Goal: Transaction & Acquisition: Purchase product/service

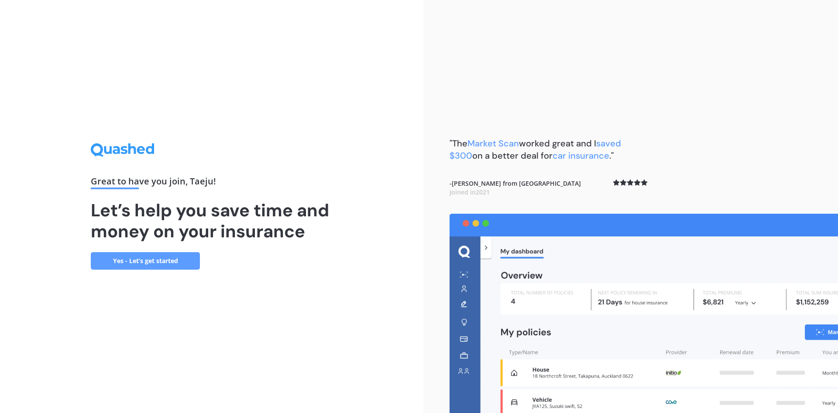
click at [183, 263] on link "Yes - Let’s get started" at bounding box center [145, 260] width 109 height 17
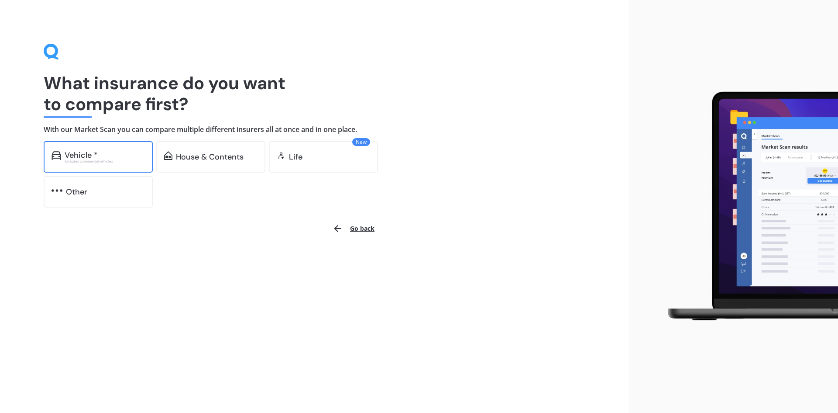
click at [111, 151] on div "Vehicle *" at bounding box center [105, 155] width 80 height 9
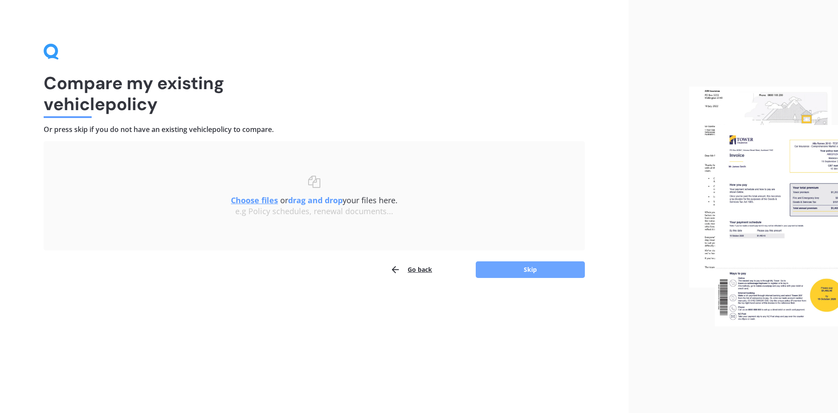
click at [529, 269] on button "Skip" at bounding box center [530, 269] width 109 height 17
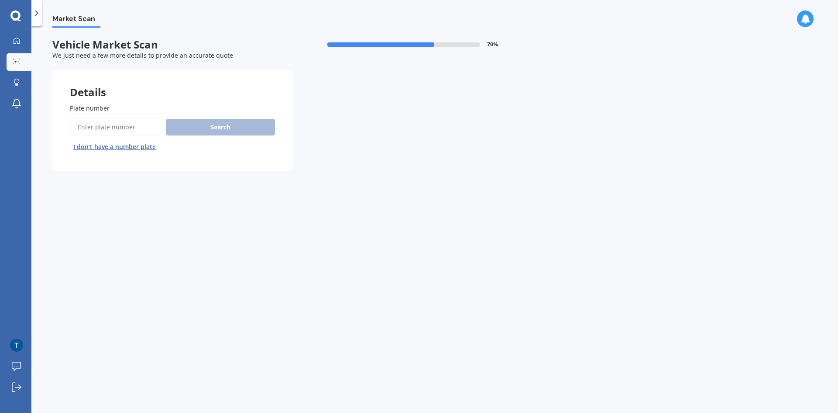
click at [141, 122] on input "Plate number" at bounding box center [116, 127] width 93 height 18
type input "Pff165"
click at [0, 0] on button "Next" at bounding box center [0, 0] width 0 height 0
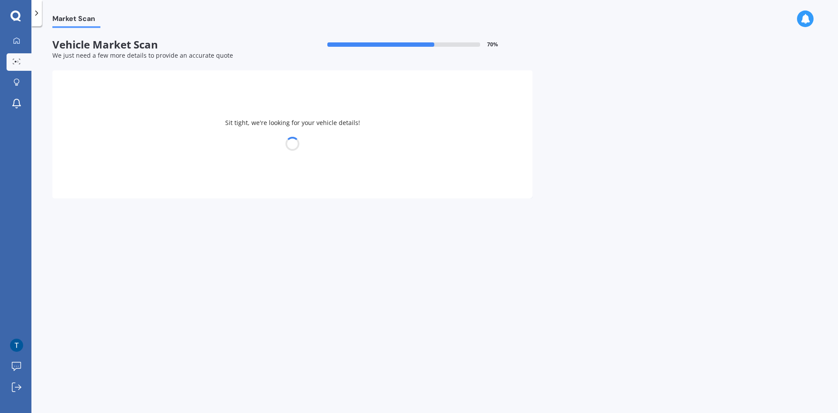
select select "TOYOTA"
select select "AQUA"
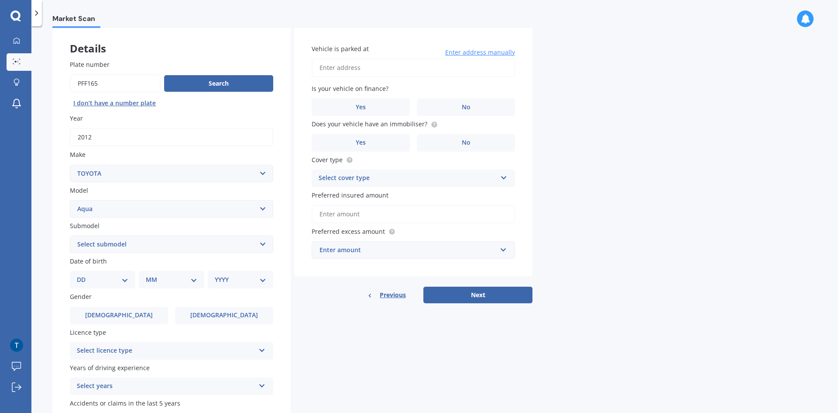
scroll to position [87, 0]
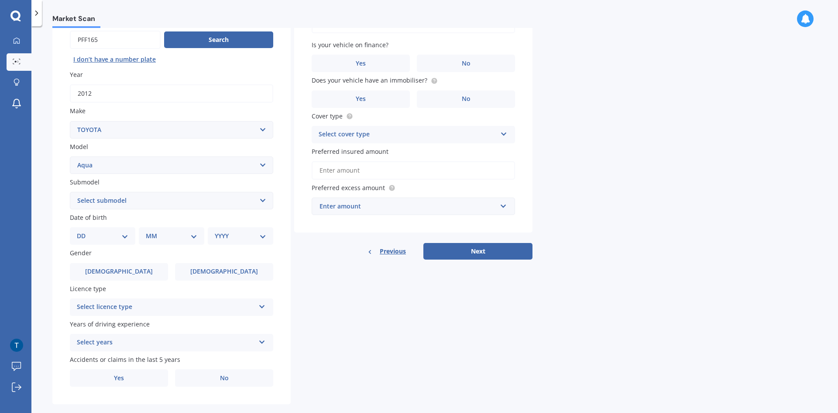
click at [117, 237] on select "DD 01 02 03 04 05 06 07 08 09 10 11 12 13 14 15 16 17 18 19 20 21 22 23 24 25 2…" at bounding box center [103, 236] width 52 height 10
select select "11"
click at [84, 231] on select "DD 01 02 03 04 05 06 07 08 09 10 11 12 13 14 15 16 17 18 19 20 21 22 23 24 25 2…" at bounding box center [103, 236] width 52 height 10
click at [168, 231] on div "MM 01 02 03 04 05 06 07 08 09 10 11 12" at bounding box center [173, 235] width 62 height 17
click at [171, 239] on select "MM 01 02 03 04 05 06 07 08 09 10 11 12" at bounding box center [173, 236] width 48 height 10
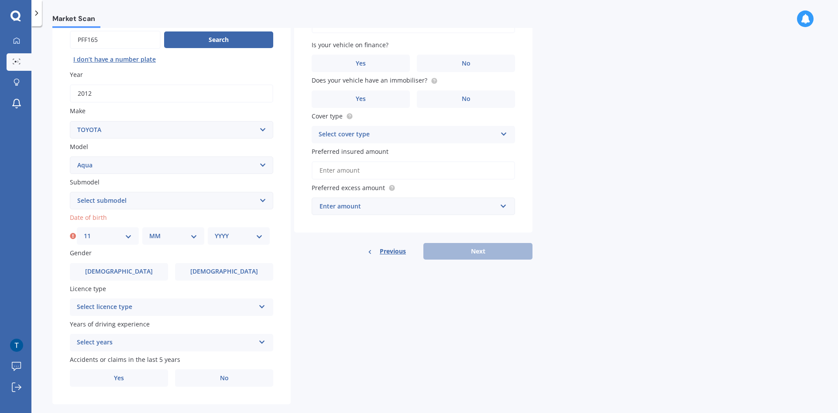
select select "07"
click at [149, 231] on select "MM 01 02 03 04 05 06 07 08 09 10 11 12" at bounding box center [173, 236] width 48 height 10
click at [230, 234] on select "YYYY 2025 2024 2023 2022 2021 2020 2019 2018 2017 2016 2015 2014 2013 2012 2011…" at bounding box center [239, 236] width 48 height 10
select select "1975"
click at [215, 231] on select "YYYY 2025 2024 2023 2022 2021 2020 2019 2018 2017 2016 2015 2014 2013 2012 2011…" at bounding box center [239, 236] width 48 height 10
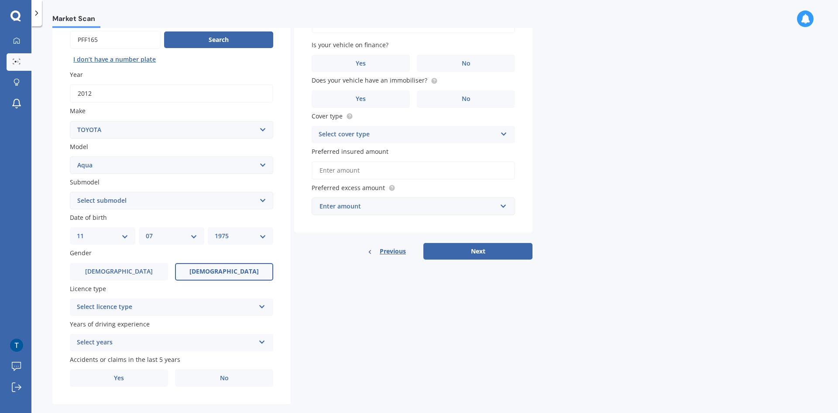
click at [196, 269] on label "[DEMOGRAPHIC_DATA]" at bounding box center [224, 271] width 98 height 17
click at [0, 0] on input "[DEMOGRAPHIC_DATA]" at bounding box center [0, 0] width 0 height 0
click at [174, 303] on div "Select licence type" at bounding box center [166, 307] width 178 height 10
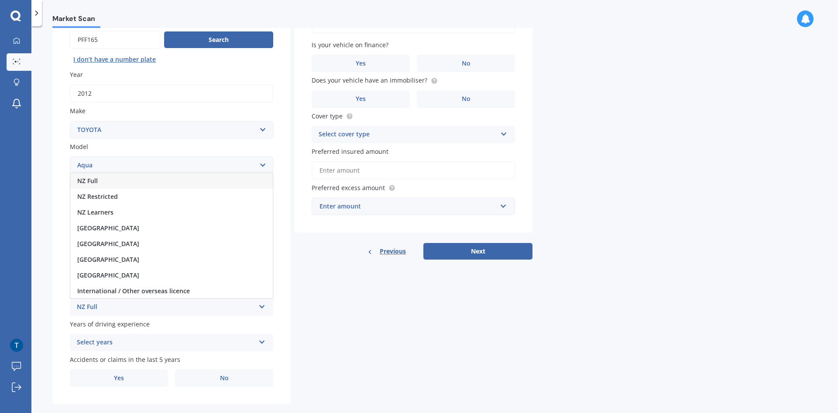
click at [124, 183] on div "NZ Full" at bounding box center [171, 181] width 203 height 16
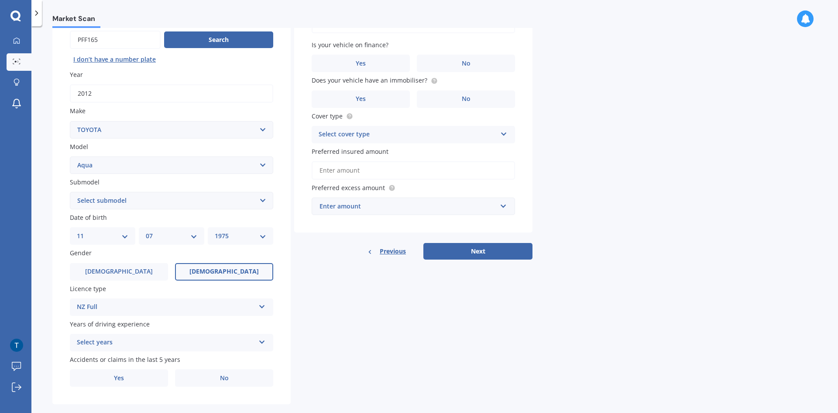
click at [138, 342] on div "Select years" at bounding box center [166, 342] width 178 height 10
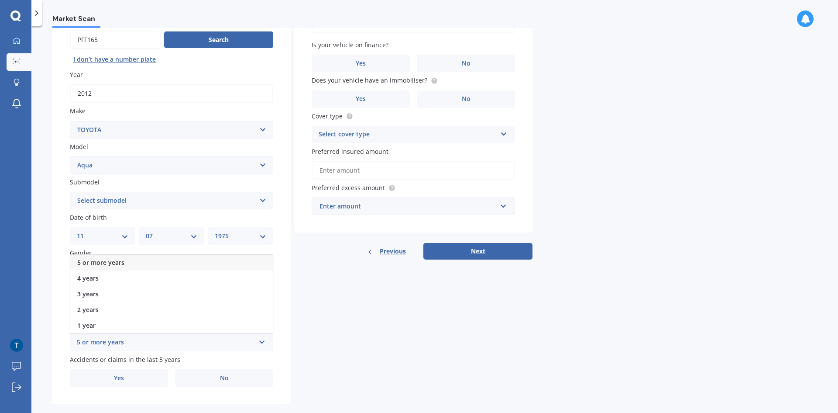
click at [121, 259] on span "5 or more years" at bounding box center [100, 262] width 47 height 8
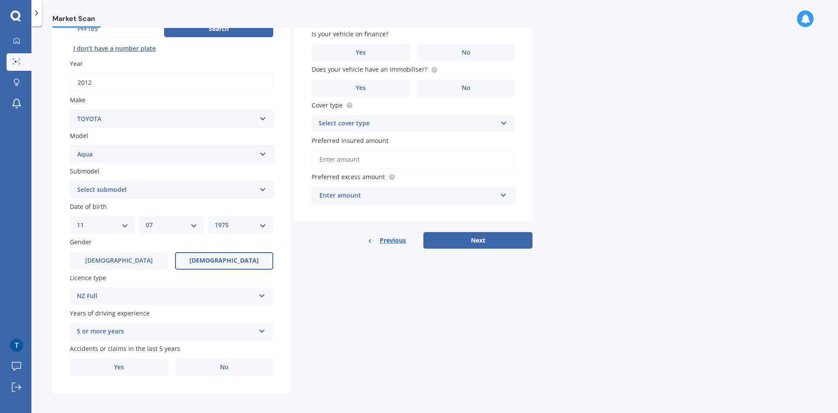
scroll to position [101, 0]
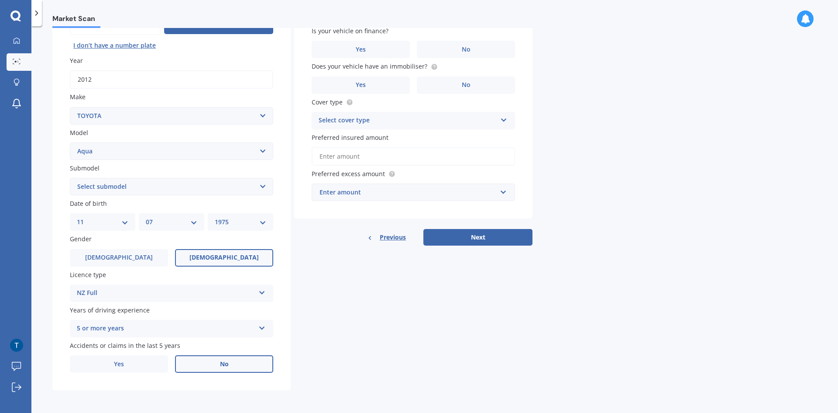
click at [214, 364] on label "No" at bounding box center [224, 363] width 98 height 17
click at [0, 0] on input "No" at bounding box center [0, 0] width 0 height 0
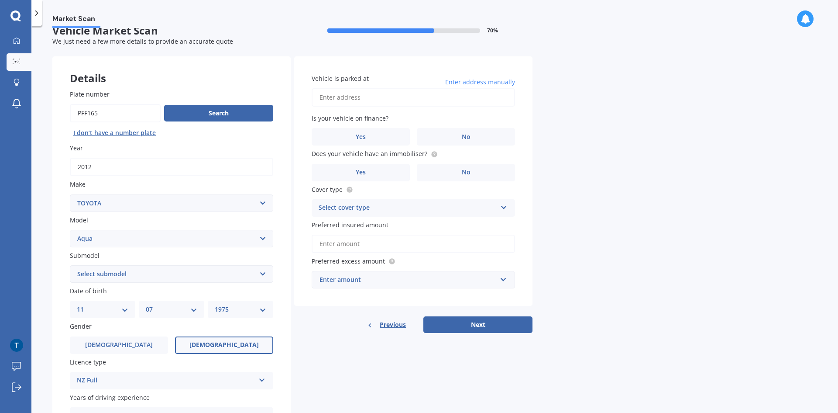
scroll to position [0, 0]
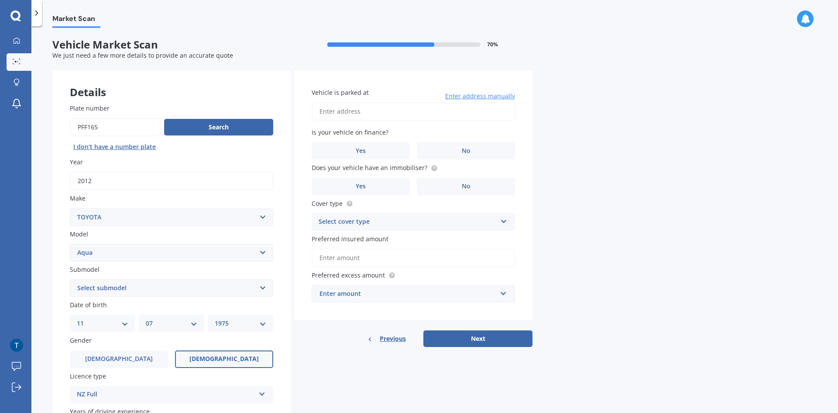
click at [383, 111] on input "Vehicle is parked at" at bounding box center [413, 111] width 203 height 18
click at [444, 143] on label "No" at bounding box center [466, 150] width 98 height 17
click at [0, 0] on input "No" at bounding box center [0, 0] width 0 height 0
drag, startPoint x: 430, startPoint y: 110, endPoint x: 407, endPoint y: 111, distance: 22.3
click at [407, 111] on input "[STREET_ADDRESS]" at bounding box center [413, 111] width 203 height 18
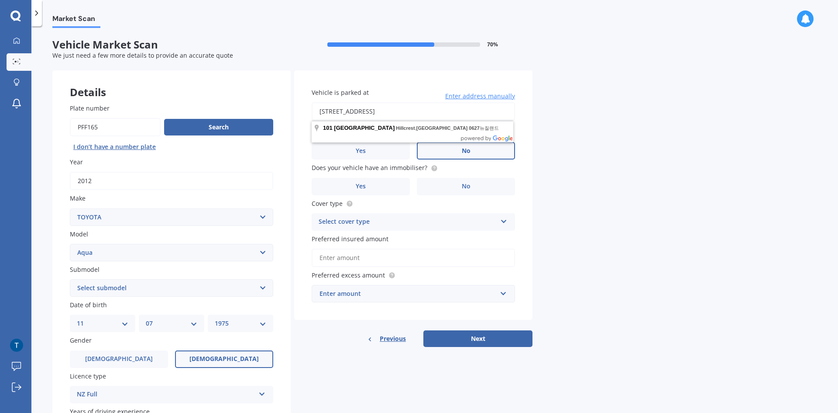
type input "[STREET_ADDRESS]"
click at [441, 202] on label "Cover type" at bounding box center [412, 203] width 200 height 9
click at [431, 166] on circle at bounding box center [434, 168] width 6 height 6
drag, startPoint x: 425, startPoint y: 168, endPoint x: 310, endPoint y: 167, distance: 115.7
click at [310, 167] on div "Vehicle is parked at [STREET_ADDRESS] Enter address manually Is your vehicle on…" at bounding box center [413, 195] width 238 height 250
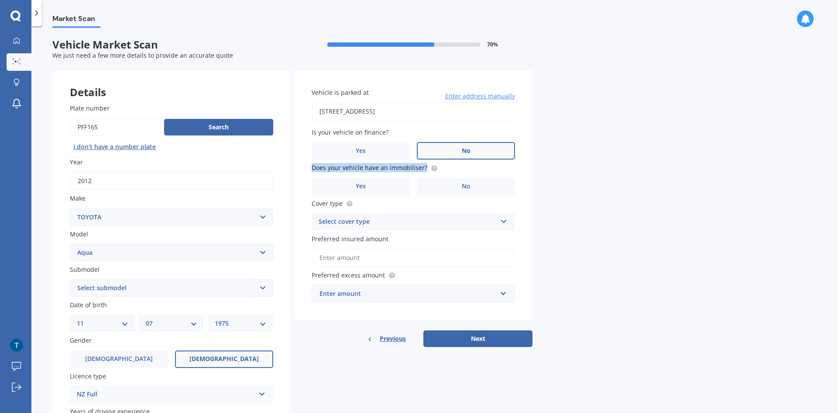
copy span "Does your vehicle have an immobiliser?"
click at [392, 189] on label "Yes" at bounding box center [361, 186] width 98 height 17
click at [0, 0] on input "Yes" at bounding box center [0, 0] width 0 height 0
click at [452, 222] on div "Select cover type" at bounding box center [408, 222] width 178 height 10
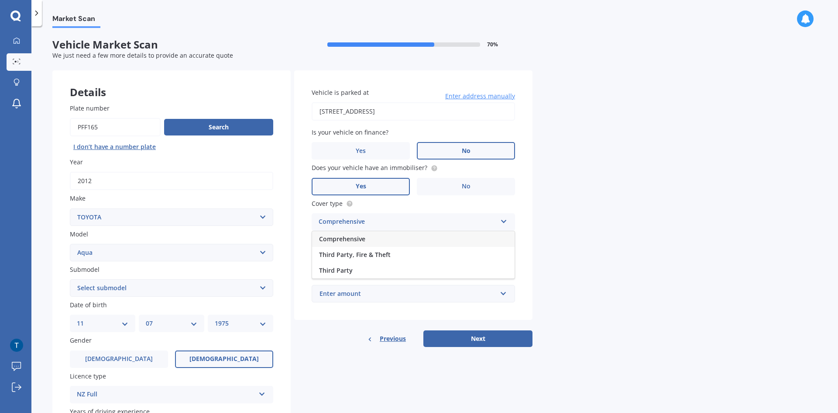
click at [426, 234] on div "Comprehensive" at bounding box center [413, 239] width 203 height 16
click at [416, 256] on input "Preferred insured amount" at bounding box center [413, 257] width 203 height 18
click at [459, 288] on input "text" at bounding box center [411, 293] width 196 height 17
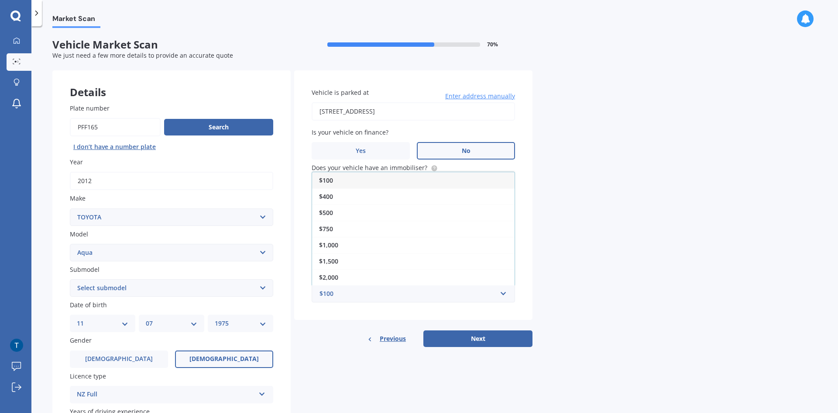
click at [562, 257] on div "Market Scan Vehicle Market Scan 70 % We just need a few more details to provide…" at bounding box center [434, 221] width 807 height 386
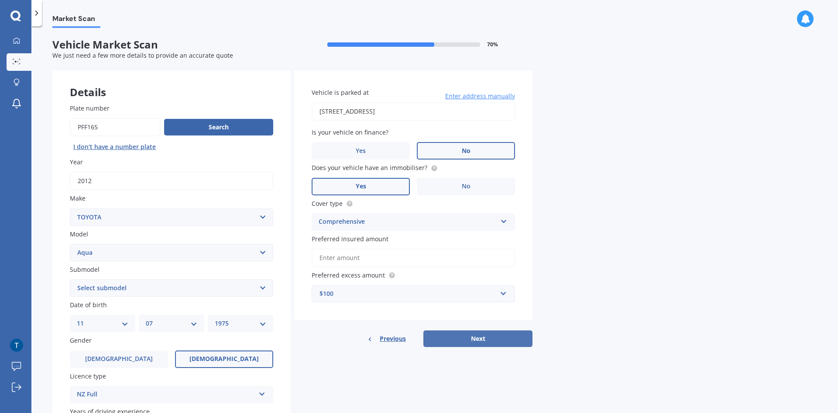
click at [480, 338] on button "Next" at bounding box center [478, 338] width 109 height 17
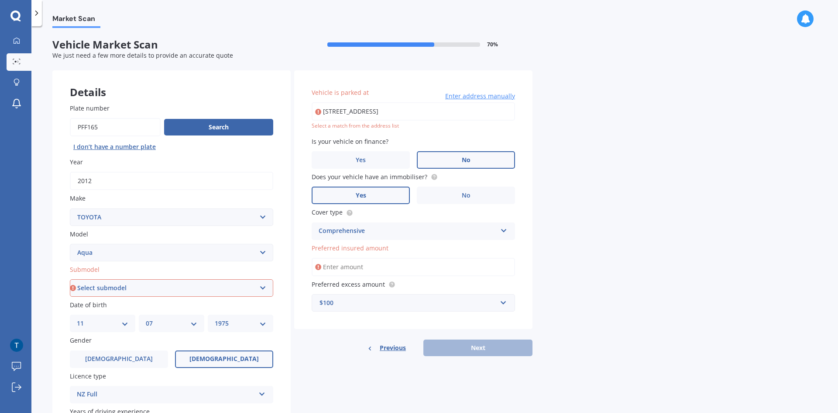
click at [231, 293] on select "Select submodel (All Other) Hatchback Hybrid" at bounding box center [171, 287] width 203 height 17
select select "HATCHBACK"
click at [70, 279] on select "Select submodel (All Other) Hatchback Hybrid" at bounding box center [171, 287] width 203 height 17
click at [422, 108] on input "[STREET_ADDRESS] [GEOGRAPHIC_DATA]" at bounding box center [413, 111] width 203 height 18
drag, startPoint x: 477, startPoint y: 112, endPoint x: 454, endPoint y: 116, distance: 23.9
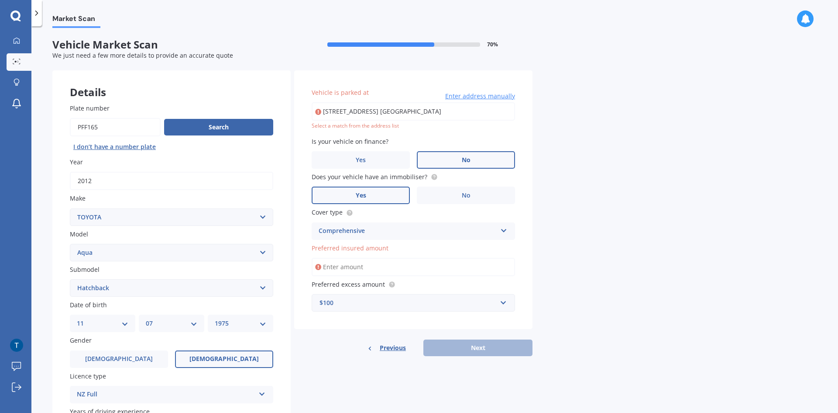
click at [454, 116] on input "[STREET_ADDRESS] [GEOGRAPHIC_DATA]" at bounding box center [413, 111] width 203 height 18
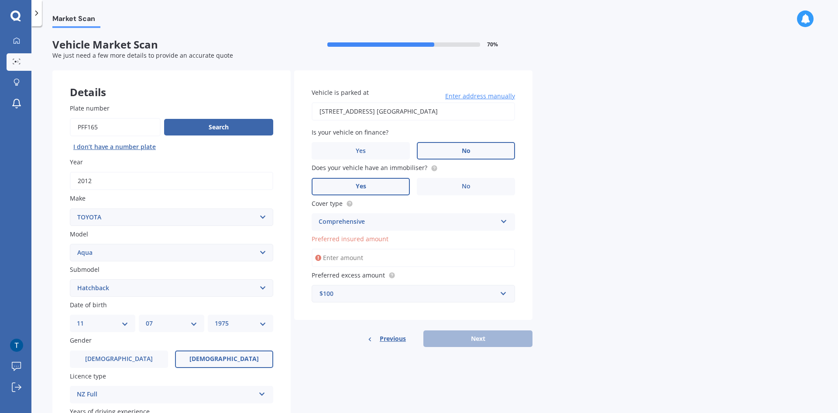
click at [485, 112] on input "[STREET_ADDRESS] [GEOGRAPHIC_DATA]" at bounding box center [413, 111] width 203 height 18
type input "[STREET_ADDRESS]"
click at [488, 94] on span "Enter address manually" at bounding box center [480, 96] width 70 height 9
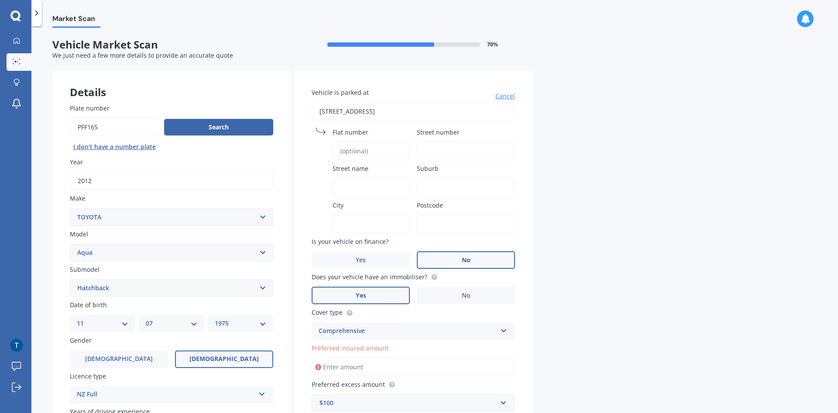
scroll to position [87, 0]
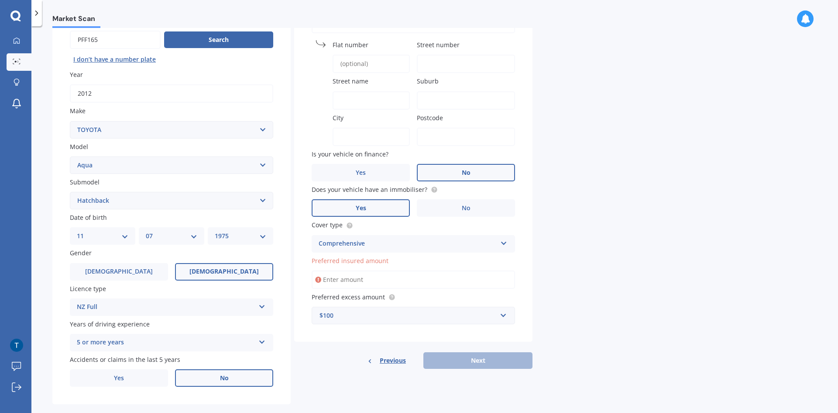
click at [451, 358] on div "Previous Next" at bounding box center [413, 360] width 238 height 17
click at [426, 271] on input "Preferred insured amount" at bounding box center [413, 279] width 203 height 18
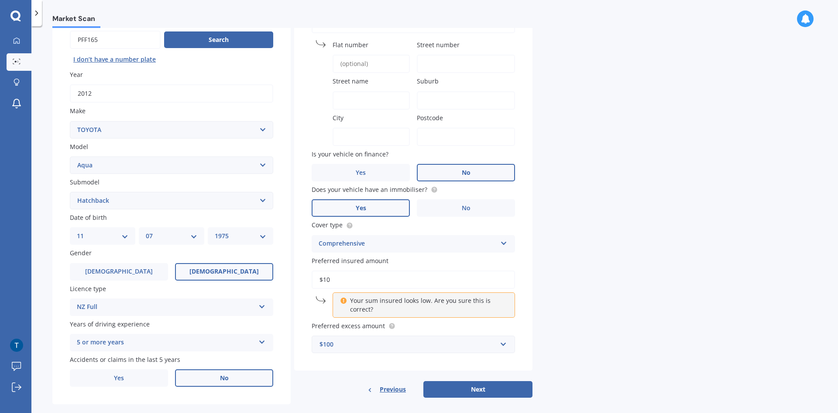
type input "$1"
type input "$1,500"
click at [454, 389] on button "Next" at bounding box center [478, 389] width 109 height 17
type input "101"
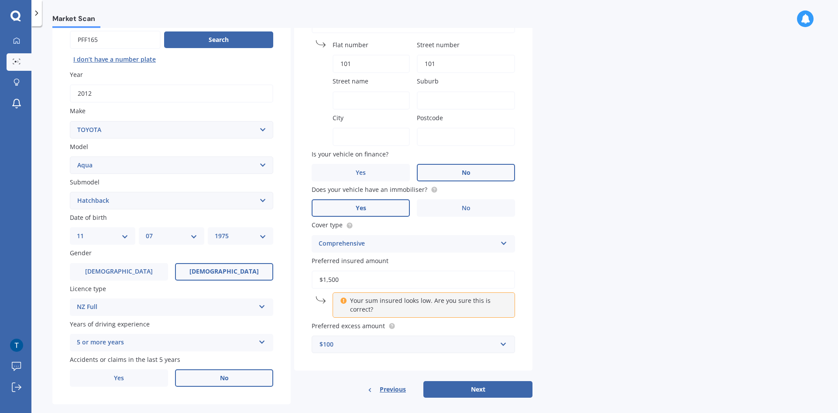
type input "[GEOGRAPHIC_DATA]"
type input "0627"
click at [438, 158] on label "Is your vehicle on finance?" at bounding box center [412, 153] width 200 height 9
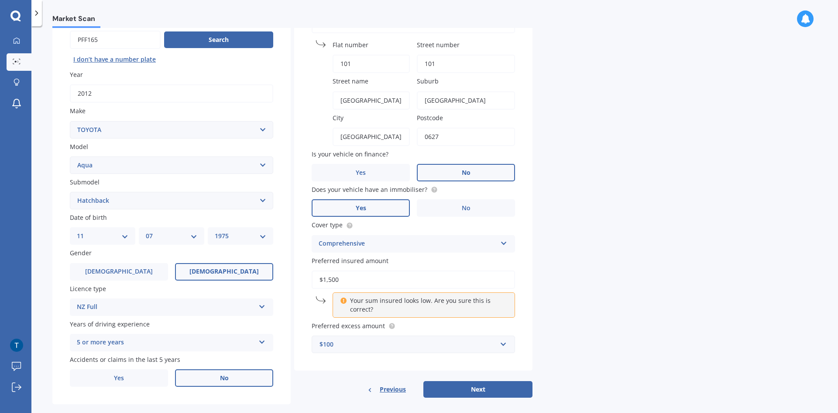
scroll to position [0, 11]
drag, startPoint x: 392, startPoint y: 100, endPoint x: 409, endPoint y: 104, distance: 17.1
click at [409, 104] on input "[GEOGRAPHIC_DATA]" at bounding box center [371, 100] width 77 height 18
type input "[GEOGRAPHIC_DATA]"
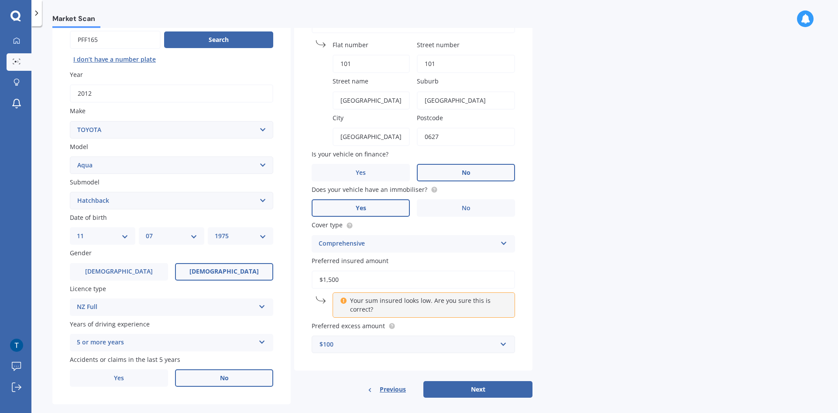
drag, startPoint x: 458, startPoint y: 100, endPoint x: 417, endPoint y: 100, distance: 41.5
click at [417, 100] on div "Vehicle is parked at Cancel Flat [STREET_ADDRESS] Postcode 0627 Is your vehicle…" at bounding box center [413, 176] width 238 height 387
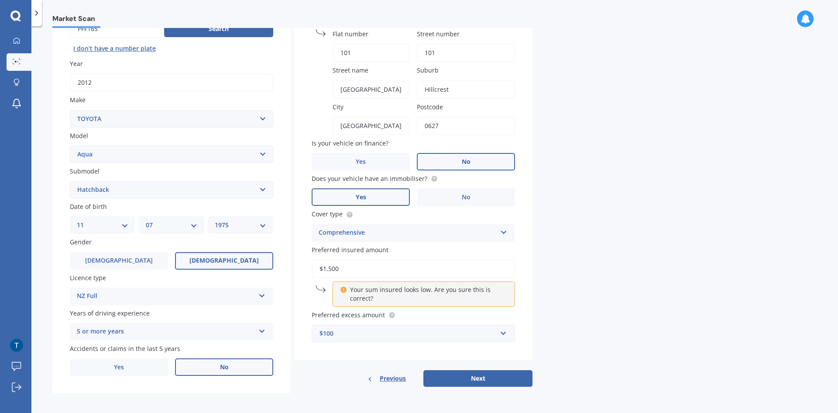
scroll to position [101, 0]
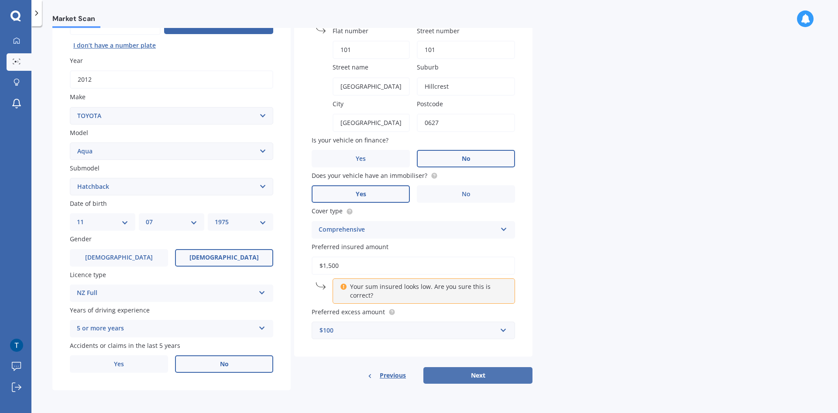
type input "Hillcrest"
click at [445, 380] on button "Next" at bounding box center [478, 375] width 109 height 17
select select "11"
select select "07"
select select "1975"
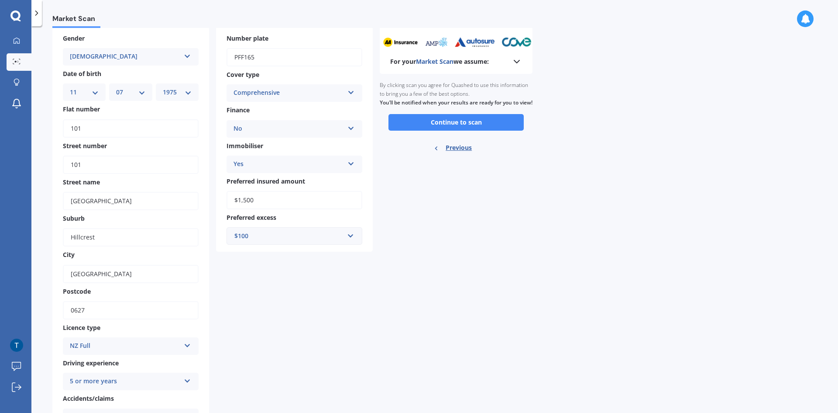
scroll to position [0, 0]
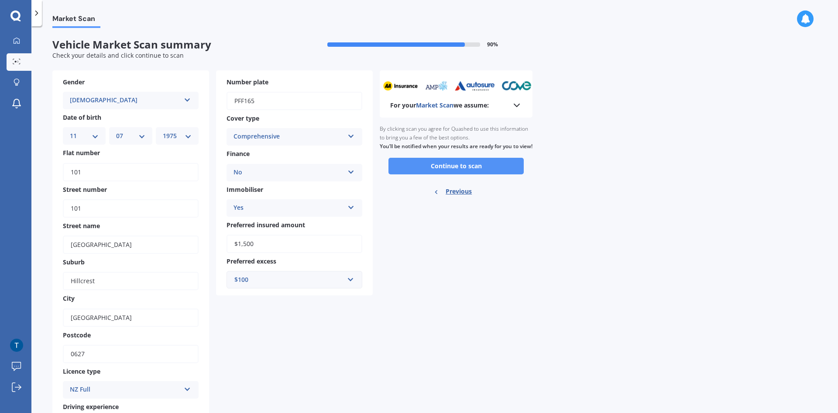
click at [446, 173] on button "Continue to scan" at bounding box center [456, 166] width 135 height 17
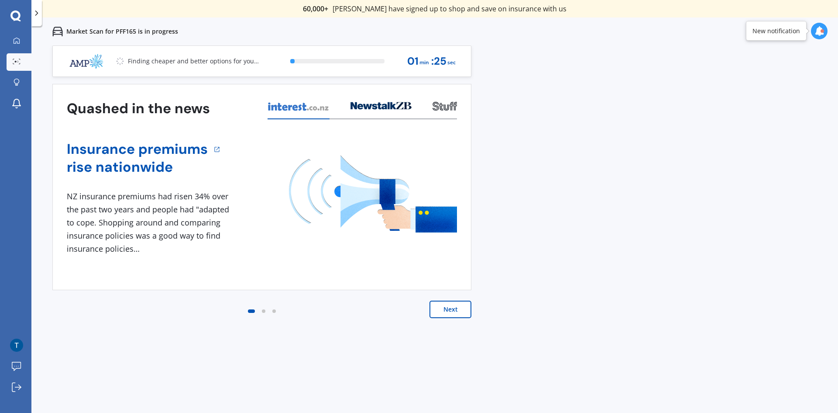
click at [458, 308] on button "Next" at bounding box center [451, 308] width 42 height 17
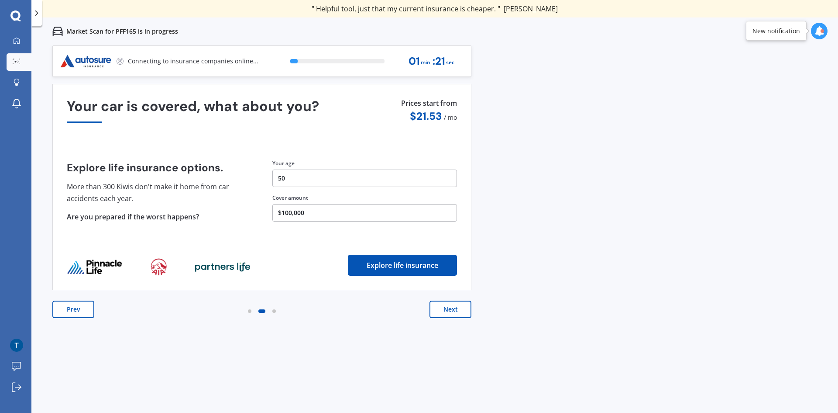
click at [437, 309] on button "Next" at bounding box center [451, 308] width 42 height 17
